Goal: Entertainment & Leisure: Consume media (video, audio)

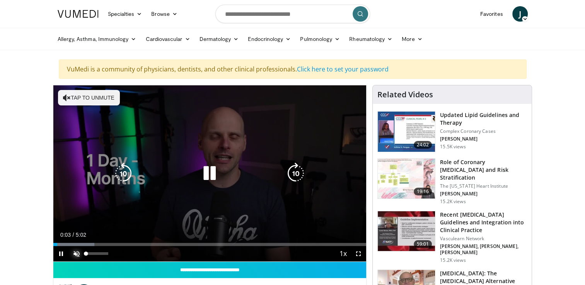
click at [75, 253] on span "Video Player" at bounding box center [76, 253] width 15 height 15
